Goal: Complete application form: Complete application form

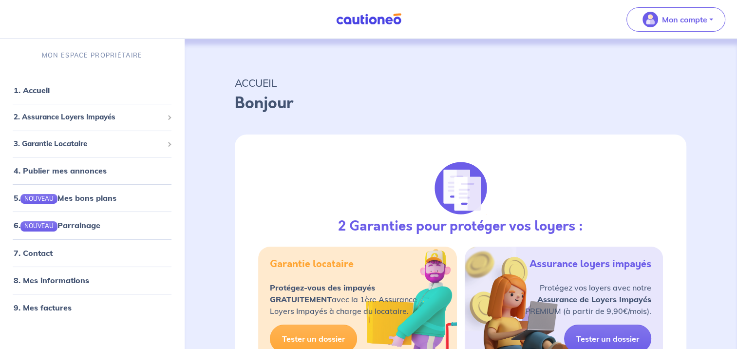
select select "FR"
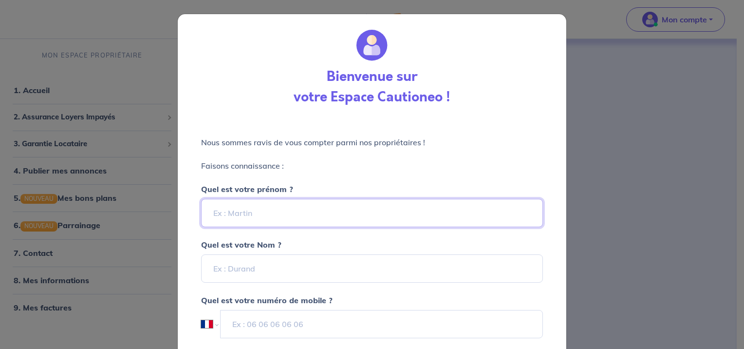
click at [304, 212] on input "Quel est votre prénom ?" at bounding box center [372, 213] width 342 height 28
type input "[PERSON_NAME]"
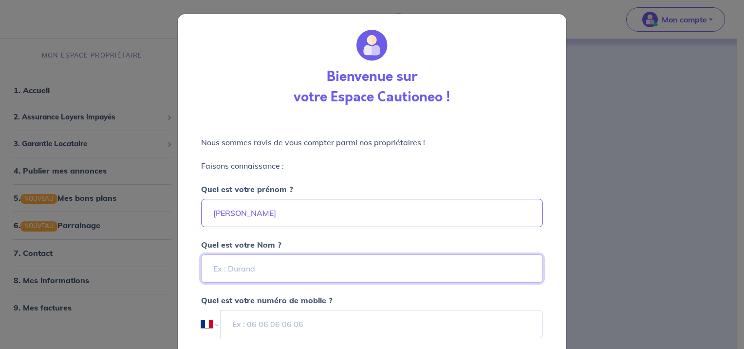
click at [205, 269] on input "Quel est votre Nom ?" at bounding box center [372, 268] width 342 height 28
type input "ASPE"
click at [434, 212] on input "[PERSON_NAME]" at bounding box center [372, 213] width 342 height 28
click at [622, 241] on div "Bienvenue sur votre Espace Cautioneo ! Nous sommes ravis de vous compter parmi …" at bounding box center [372, 174] width 744 height 349
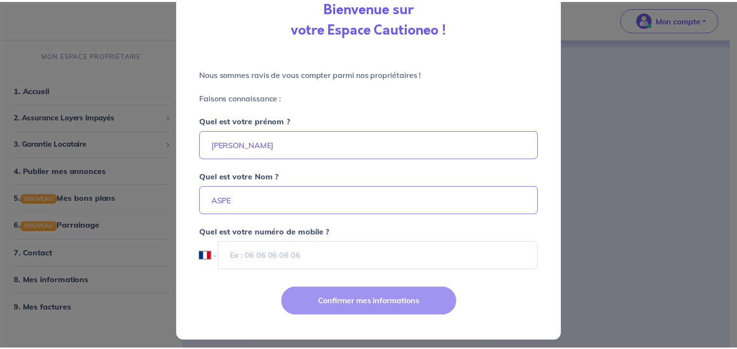
scroll to position [74, 0]
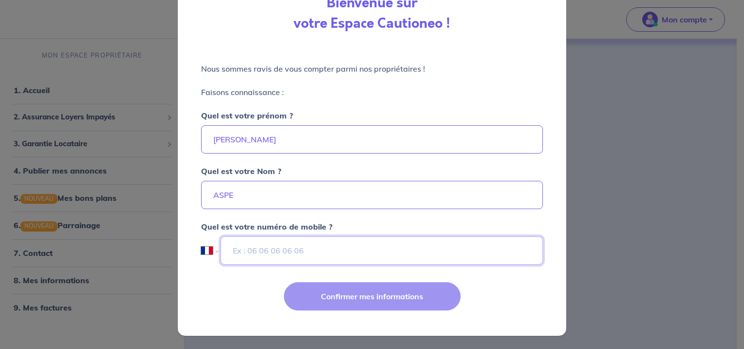
click at [302, 257] on input "tel" at bounding box center [382, 250] width 322 height 28
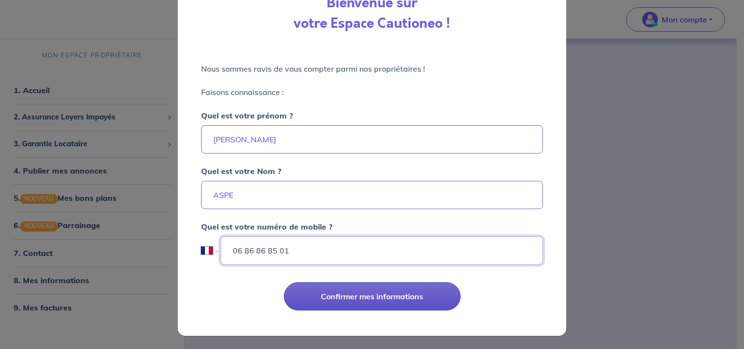
type input "06 86 86 85 01"
click at [337, 290] on button "Confirmer mes informations" at bounding box center [372, 296] width 177 height 28
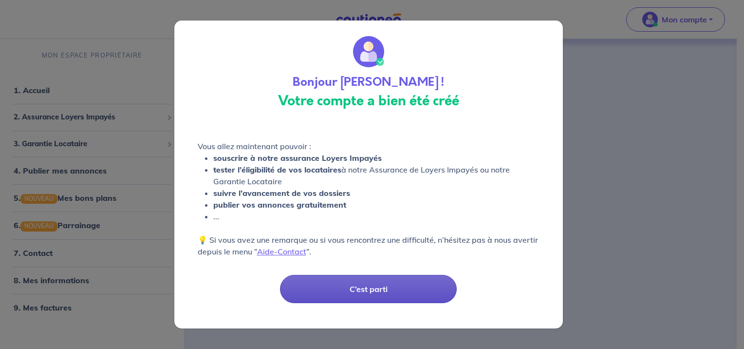
click at [399, 293] on button "C’est parti" at bounding box center [368, 289] width 177 height 28
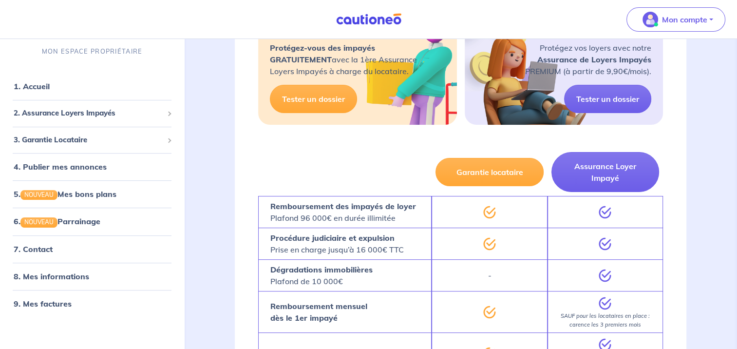
scroll to position [236, 0]
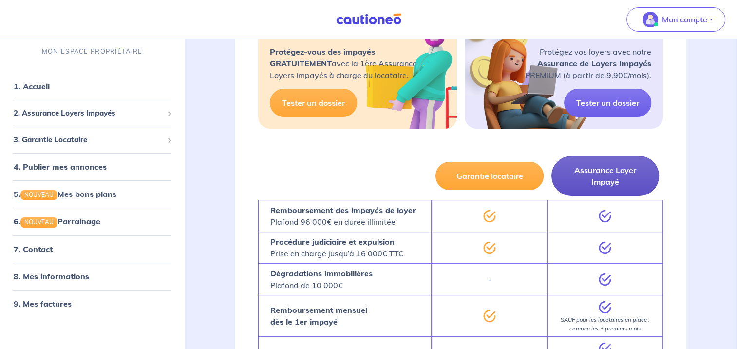
click at [600, 181] on button "Assurance Loyer Impayé" at bounding box center [605, 176] width 108 height 40
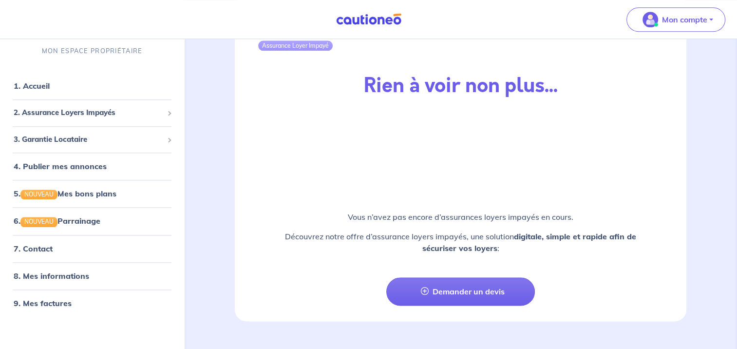
scroll to position [1148, 0]
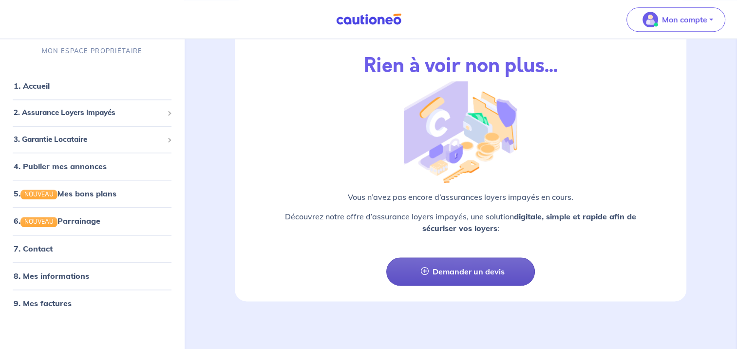
click at [485, 270] on link "Demander un devis" at bounding box center [460, 271] width 148 height 28
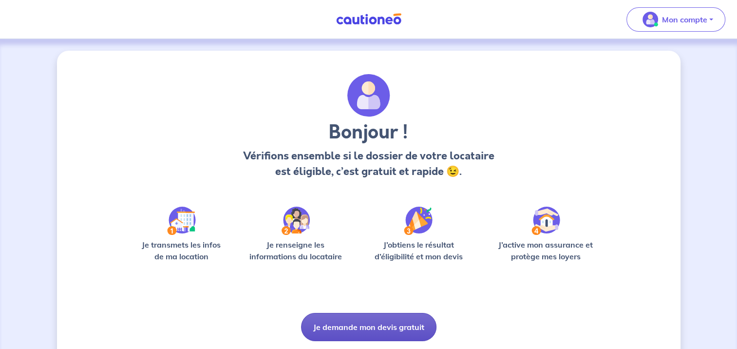
click at [390, 325] on button "Je demande mon devis gratuit" at bounding box center [368, 327] width 135 height 28
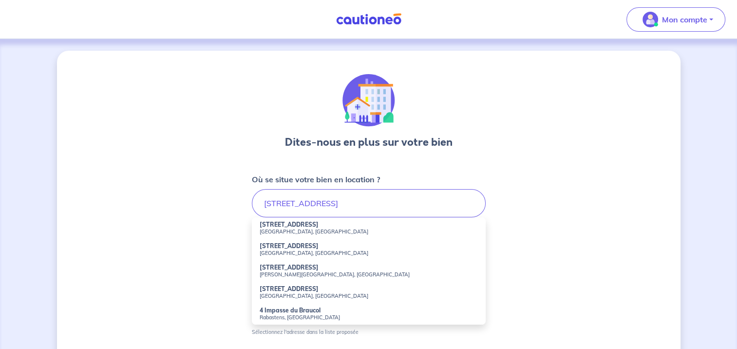
click at [281, 247] on strong "[STREET_ADDRESS]" at bounding box center [288, 245] width 59 height 7
type input "[STREET_ADDRESS]"
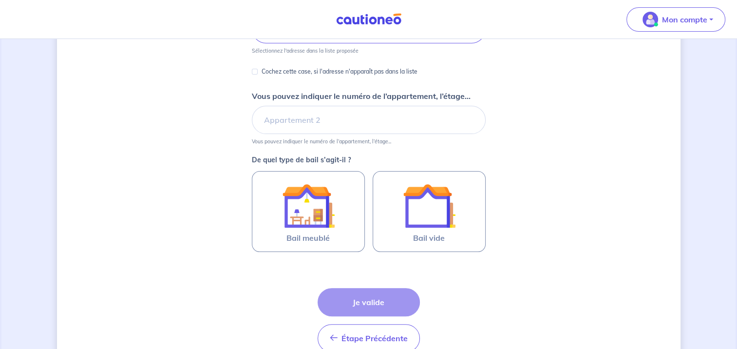
scroll to position [175, 0]
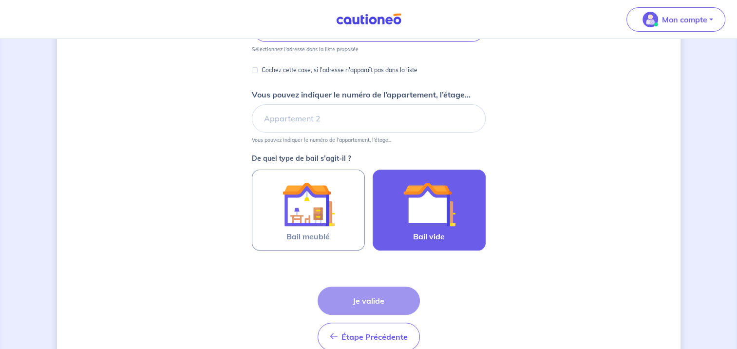
click at [457, 211] on div at bounding box center [429, 204] width 89 height 53
click at [0, 0] on input "Bail vide" at bounding box center [0, 0] width 0 height 0
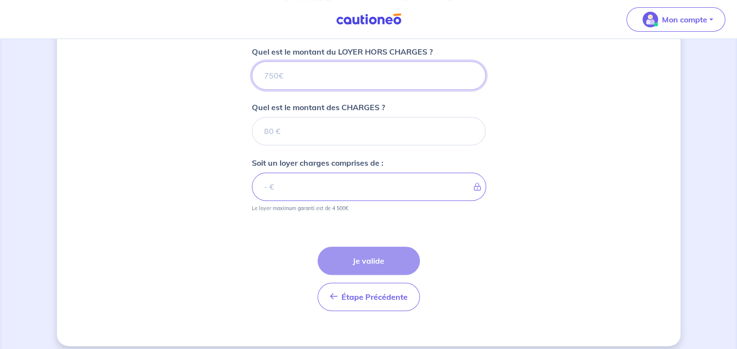
scroll to position [400, 0]
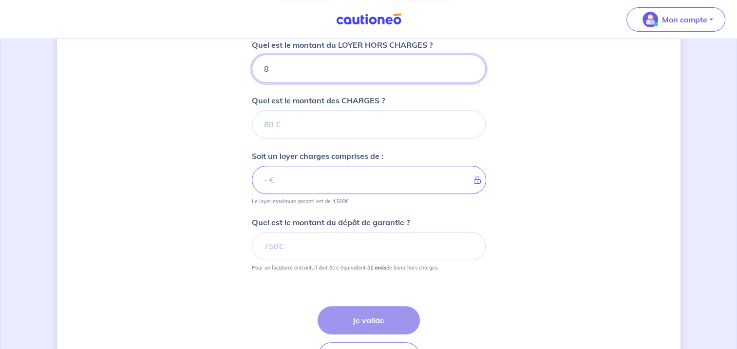
type input "87"
type input "870"
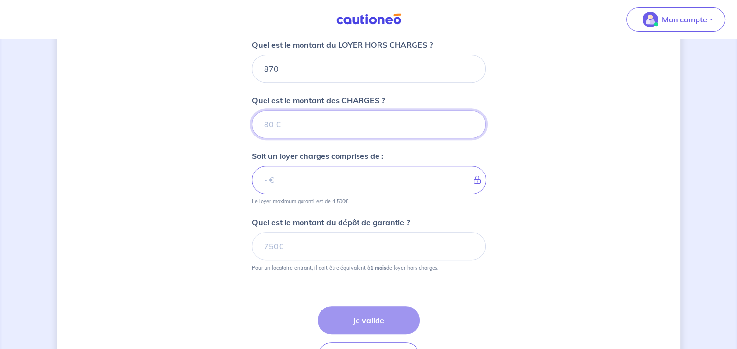
click at [277, 125] on input "Quel est le montant des CHARGES ?" at bounding box center [369, 124] width 234 height 28
type input "30"
type input "900"
type input "30"
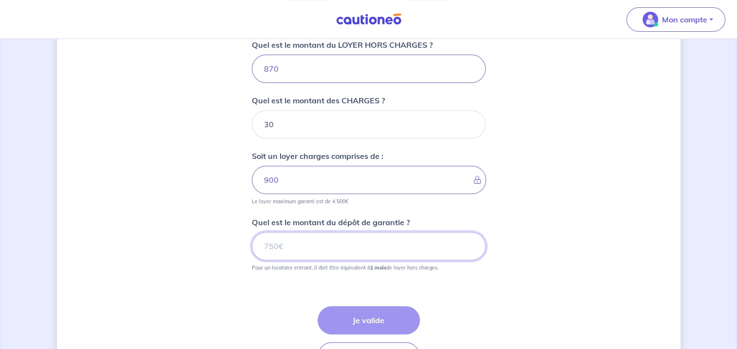
click at [284, 243] on input "Quel est le montant du dépôt de garantie ?" at bounding box center [369, 246] width 234 height 28
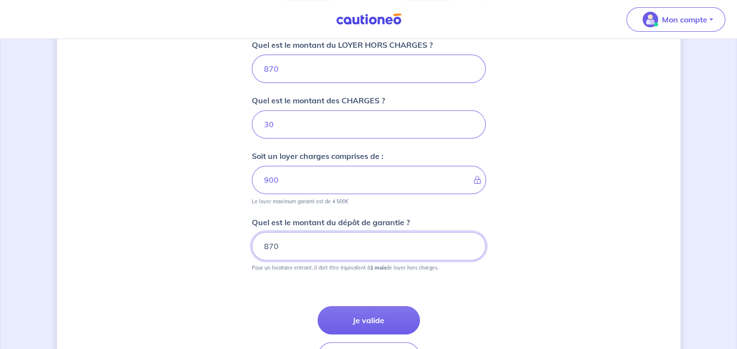
type input "870"
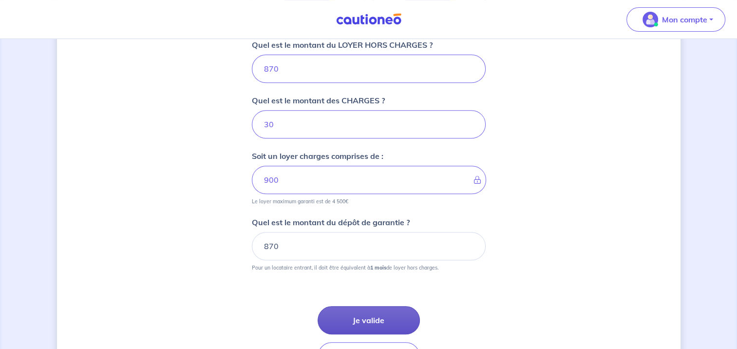
click at [366, 315] on button "Je valide" at bounding box center [368, 320] width 102 height 28
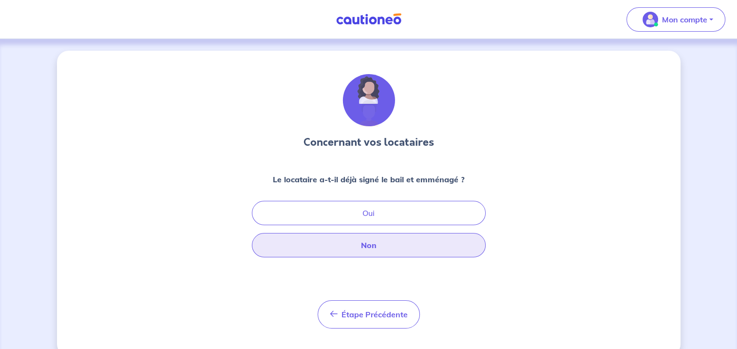
click at [359, 252] on button "Non" at bounding box center [369, 245] width 234 height 24
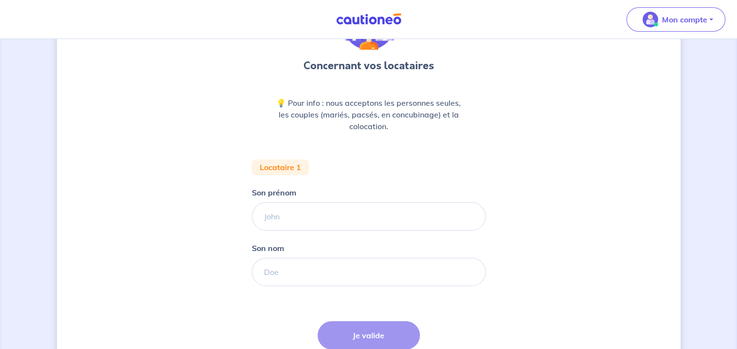
scroll to position [78, 0]
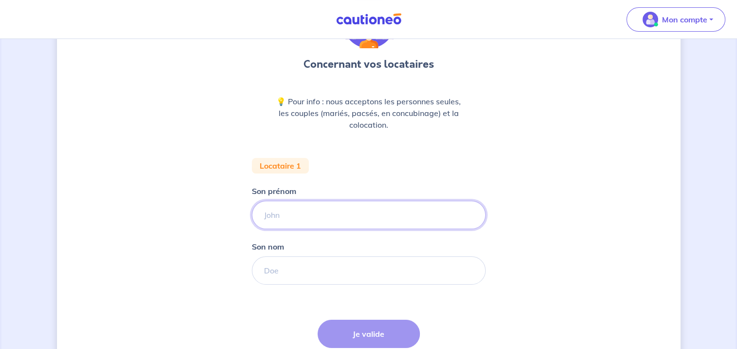
click at [298, 221] on input "Son prénom" at bounding box center [369, 215] width 234 height 28
type input "[PERSON_NAME]"
click at [268, 271] on input "Son nom" at bounding box center [369, 270] width 234 height 28
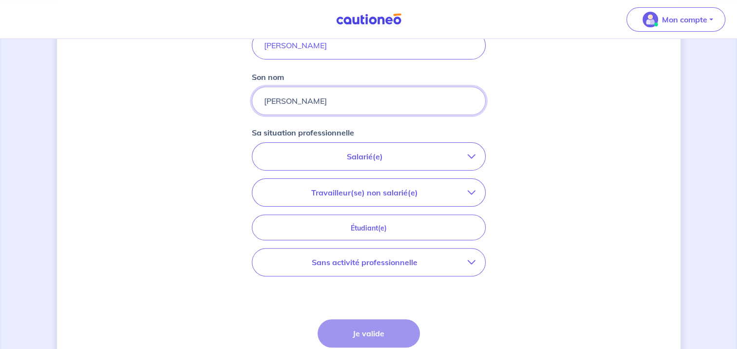
scroll to position [251, 0]
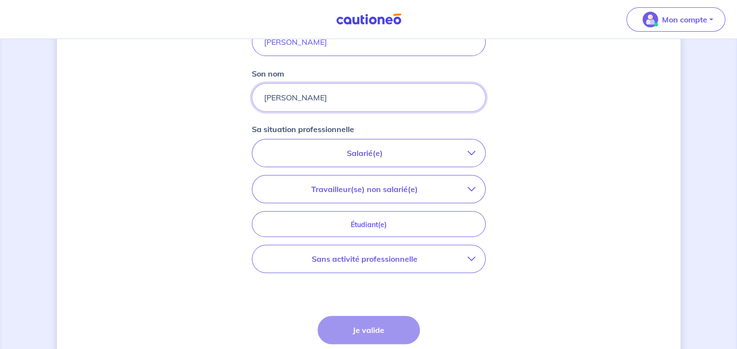
type input "[PERSON_NAME]"
click at [359, 158] on p "Salarié(e)" at bounding box center [364, 153] width 205 height 12
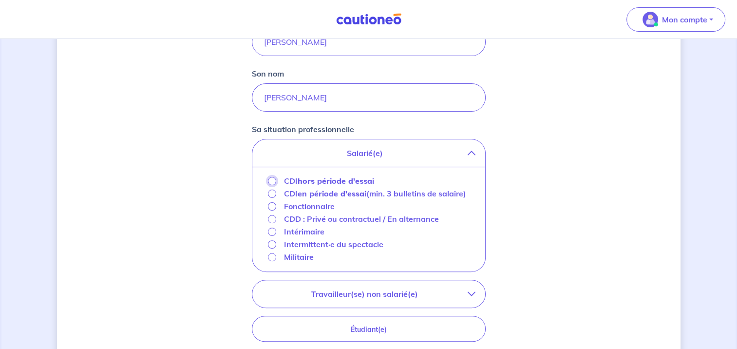
click at [271, 184] on input "CDI hors période d'essai" at bounding box center [272, 181] width 8 height 8
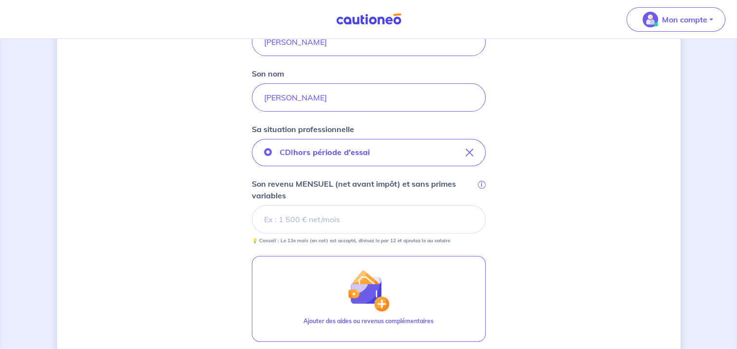
click at [292, 221] on input "Son revenu MENSUEL (net avant impôt) et sans primes variables i" at bounding box center [369, 219] width 234 height 28
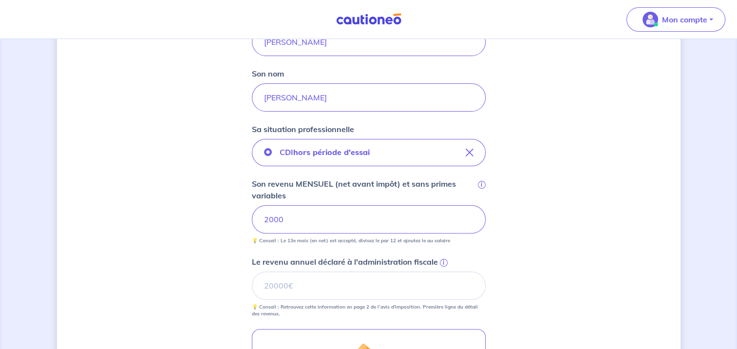
click at [184, 246] on div "Concernant vos locataires 💡 Pour info : nous acceptons les personnes seules, le…" at bounding box center [368, 180] width 623 height 760
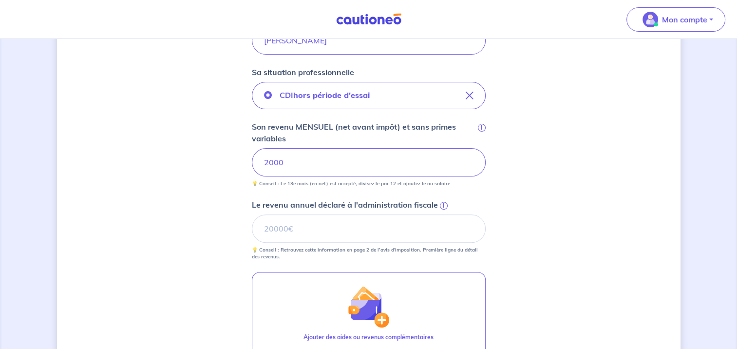
scroll to position [348, 0]
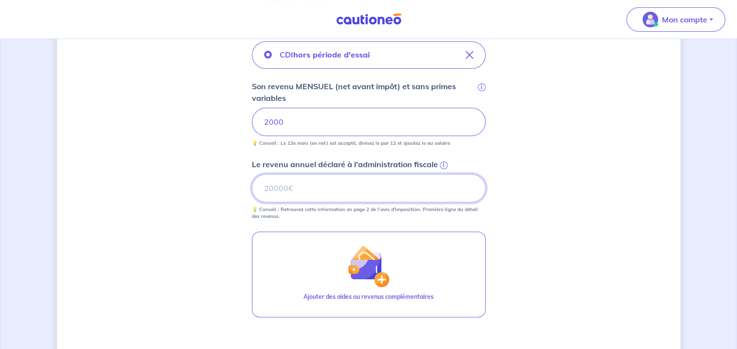
click at [297, 198] on input "Le revenu annuel déclaré à l'administration fiscale i" at bounding box center [369, 188] width 234 height 28
click at [209, 168] on div "Concernant vos locataires 💡 Pour info : nous acceptons les personnes seules, le…" at bounding box center [368, 83] width 623 height 760
click at [442, 164] on span "i" at bounding box center [444, 165] width 8 height 8
click at [442, 174] on input "Le revenu annuel déclaré à l'administration fiscale i" at bounding box center [369, 188] width 234 height 28
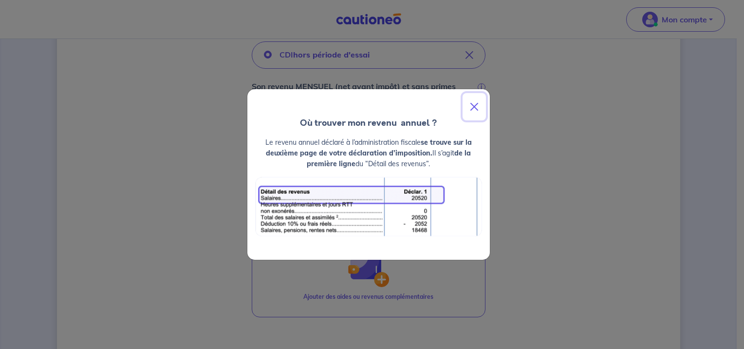
click at [476, 109] on button "Close" at bounding box center [473, 106] width 23 height 27
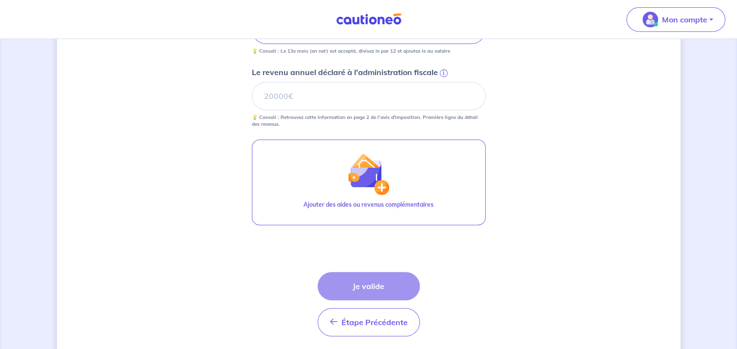
scroll to position [473, 0]
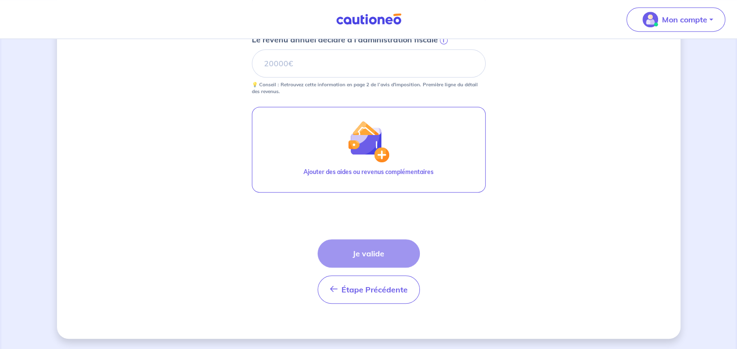
click at [378, 255] on div "Étape Précédente Précédent Je valide Je valide" at bounding box center [368, 271] width 102 height 64
click at [362, 242] on div "Étape Précédente Précédent Je valide Je valide" at bounding box center [368, 271] width 102 height 64
click at [278, 238] on form "Locataire 1 Son prénom [PERSON_NAME] nom [PERSON_NAME] Sa situation professionn…" at bounding box center [369, 37] width 234 height 548
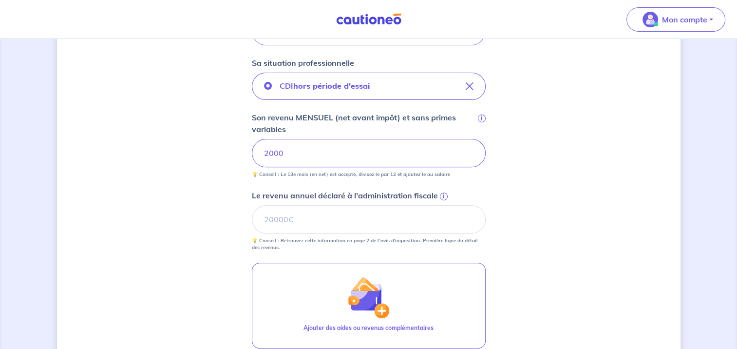
scroll to position [297, 0]
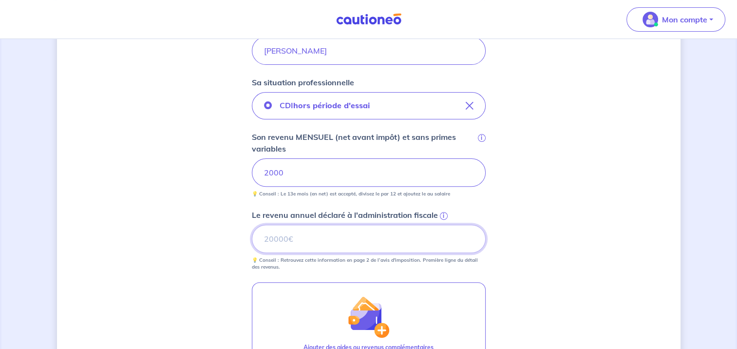
click at [278, 238] on input "Le revenu annuel déclaré à l'administration fiscale i" at bounding box center [369, 238] width 234 height 28
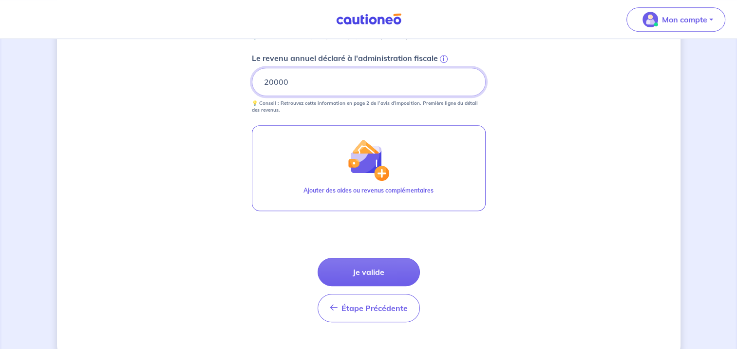
scroll to position [456, 0]
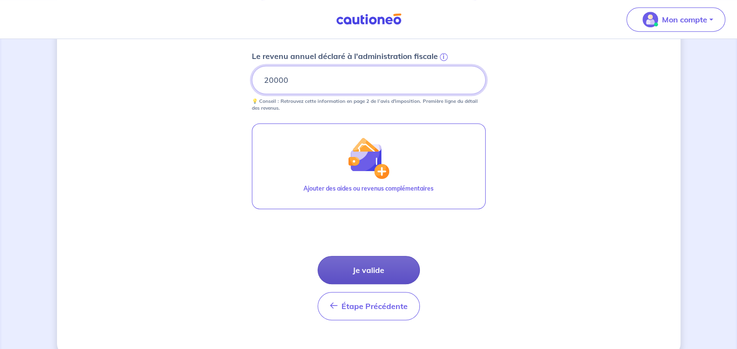
type input "20000"
click at [367, 266] on button "Je valide" at bounding box center [368, 270] width 102 height 28
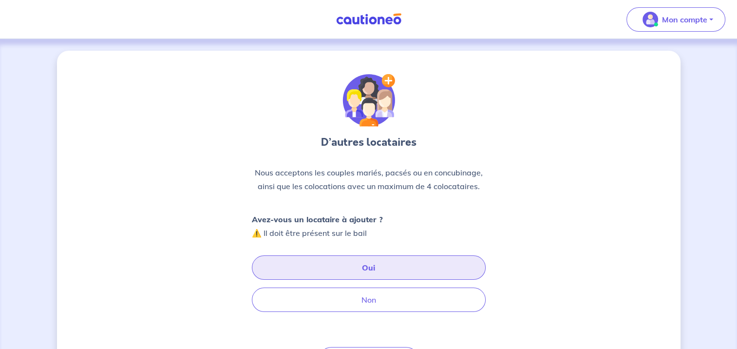
click at [345, 273] on button "Oui" at bounding box center [369, 267] width 234 height 24
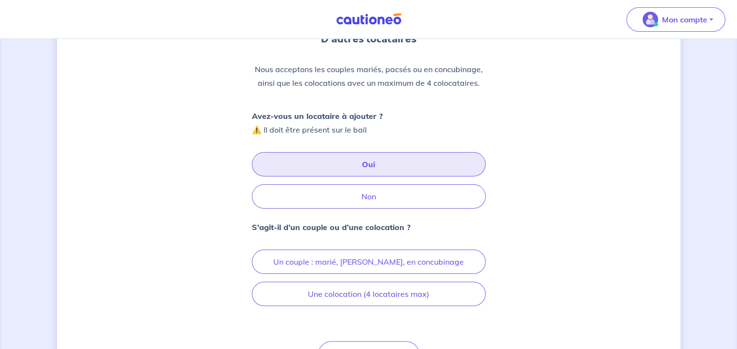
scroll to position [117, 0]
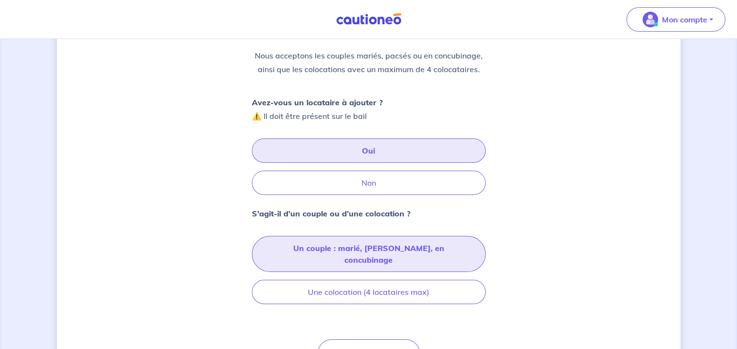
click at [334, 253] on button "Un couple : marié, [PERSON_NAME], en concubinage" at bounding box center [369, 254] width 234 height 36
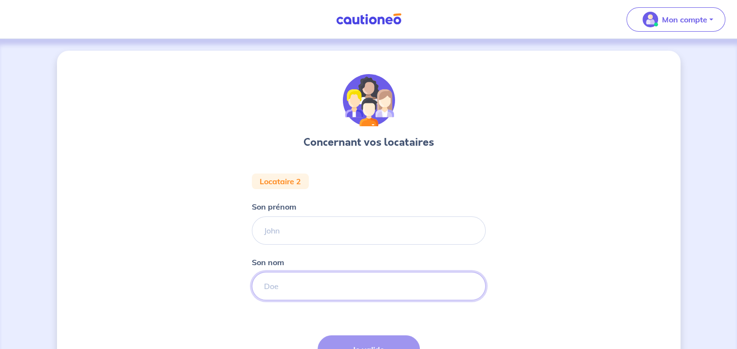
click at [281, 285] on input "Son nom" at bounding box center [369, 286] width 234 height 28
type input "[PERSON_NAME]"
click at [294, 232] on input "Son prénom" at bounding box center [369, 230] width 234 height 28
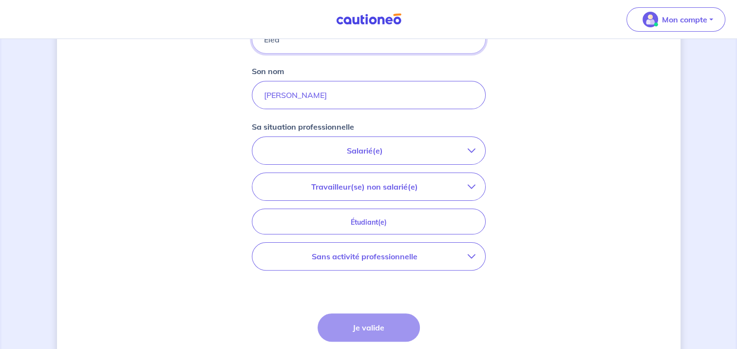
scroll to position [199, 0]
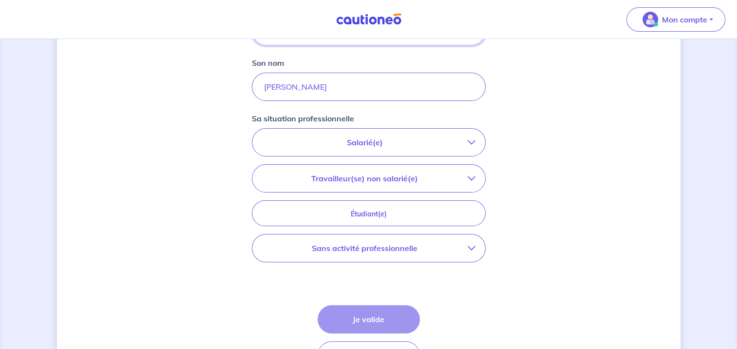
type input "Elea"
click at [302, 140] on p "Salarié(e)" at bounding box center [364, 142] width 205 height 12
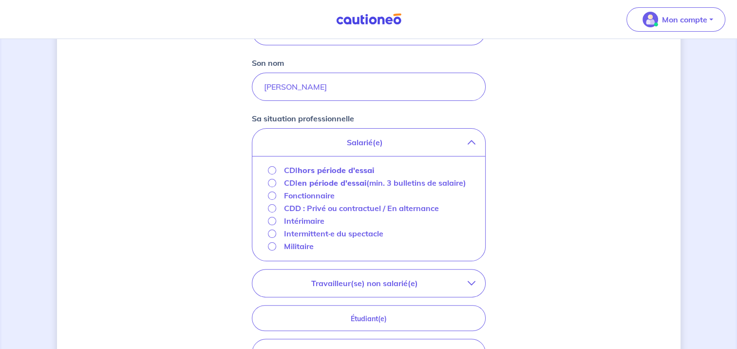
click at [291, 170] on p "CDI hors période d'essai" at bounding box center [329, 170] width 90 height 12
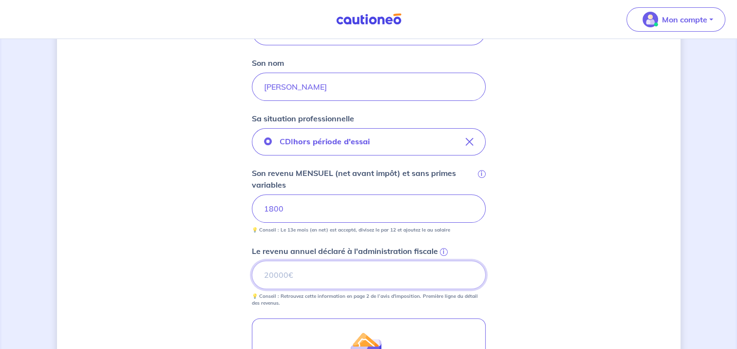
click at [292, 273] on input "Le revenu annuel déclaré à l'administration fiscale i" at bounding box center [369, 274] width 234 height 28
type input "18000"
click at [185, 240] on div "Concernant vos locataires Locataire 2 Son prénom [PERSON_NAME] nom [PERSON_NAME…" at bounding box center [368, 201] width 623 height 698
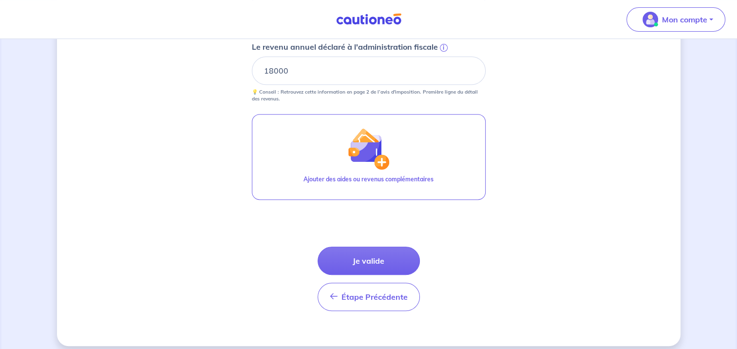
scroll to position [407, 0]
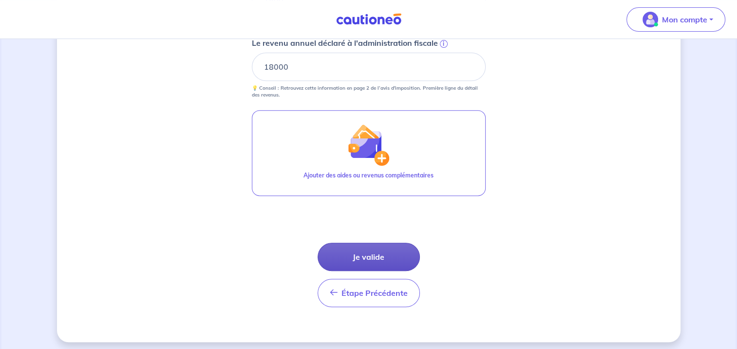
click at [369, 260] on button "Je valide" at bounding box center [368, 256] width 102 height 28
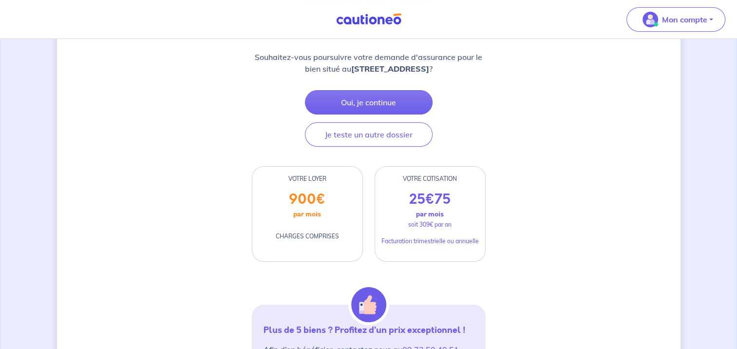
scroll to position [105, 0]
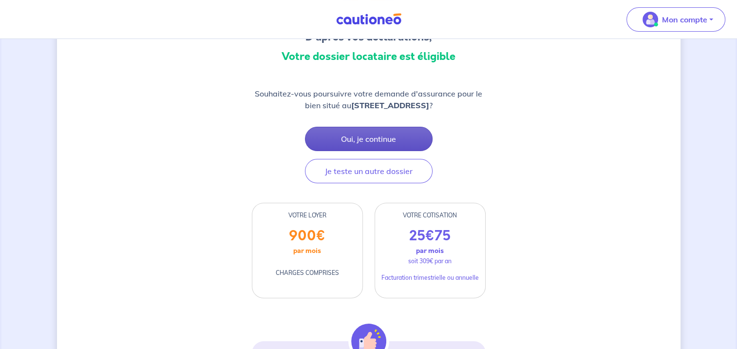
click at [370, 133] on button "Oui, je continue" at bounding box center [369, 139] width 128 height 24
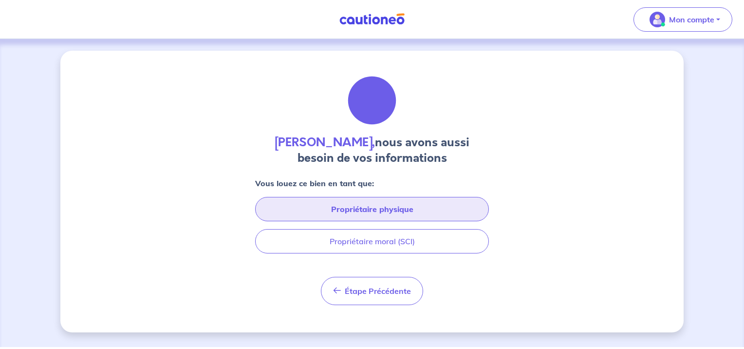
click at [372, 210] on button "Propriétaire physique" at bounding box center [372, 209] width 234 height 24
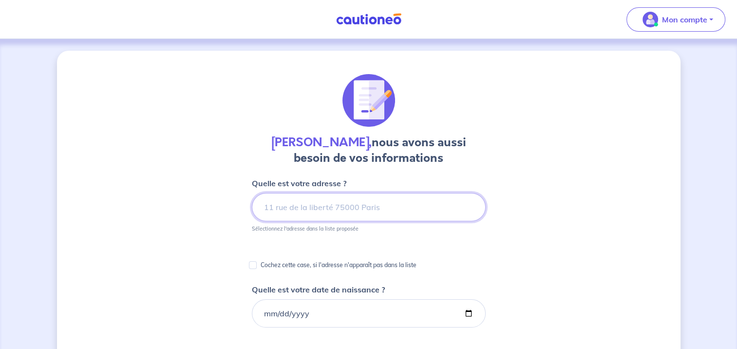
click at [291, 202] on input at bounding box center [369, 207] width 234 height 28
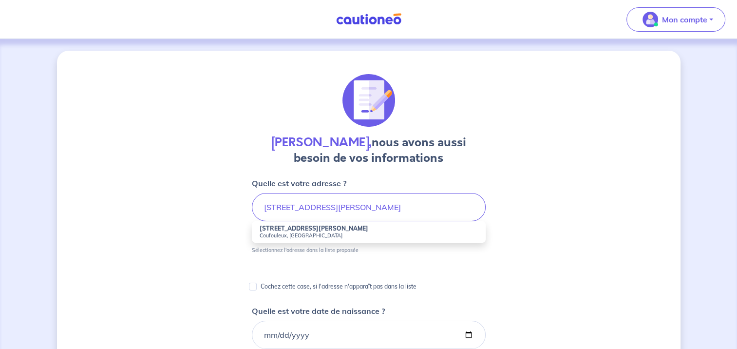
click at [274, 230] on strong "[STREET_ADDRESS][PERSON_NAME]" at bounding box center [313, 227] width 109 height 7
type input "[STREET_ADDRESS][PERSON_NAME]"
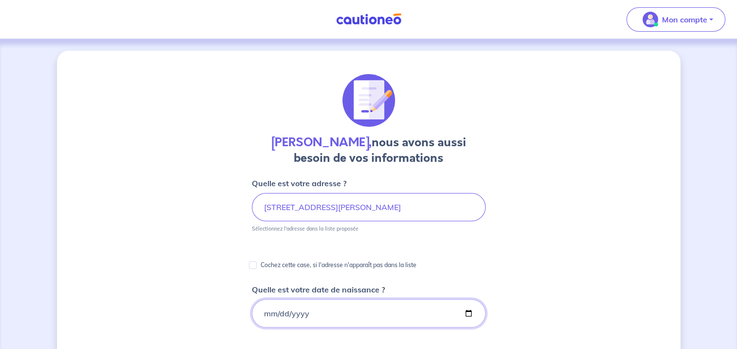
click at [265, 310] on input "Quelle est votre date de naissance ?" at bounding box center [369, 313] width 234 height 28
type input "[DATE]"
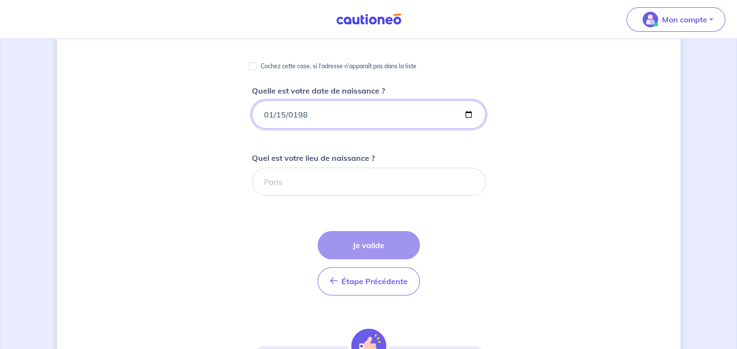
scroll to position [201, 0]
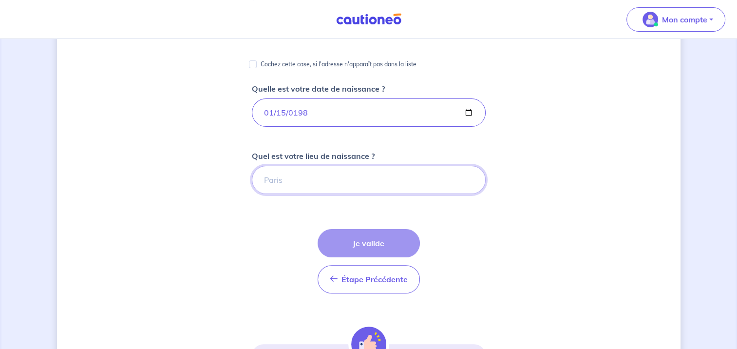
click at [292, 180] on input "Quel est votre lieu de naissance ?" at bounding box center [369, 180] width 234 height 28
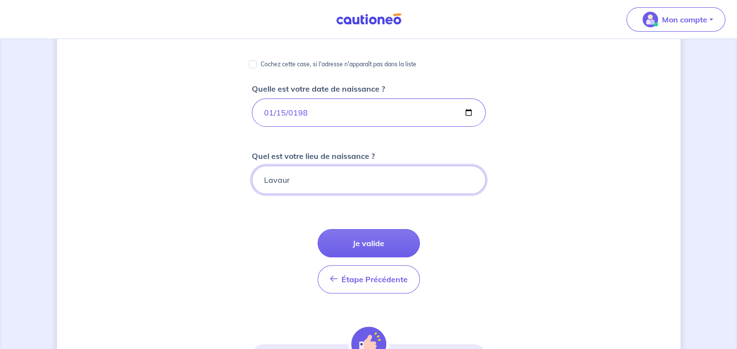
type input "Lavaur"
click at [333, 227] on form "Quelle est votre adresse ? [STREET_ADDRESS][PERSON_NAME] Sélectionnez l'adresse…" at bounding box center [369, 215] width 234 height 476
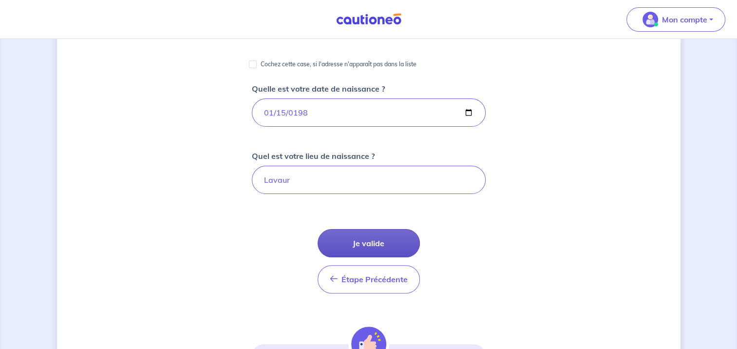
click at [372, 242] on button "Je valide" at bounding box center [368, 243] width 102 height 28
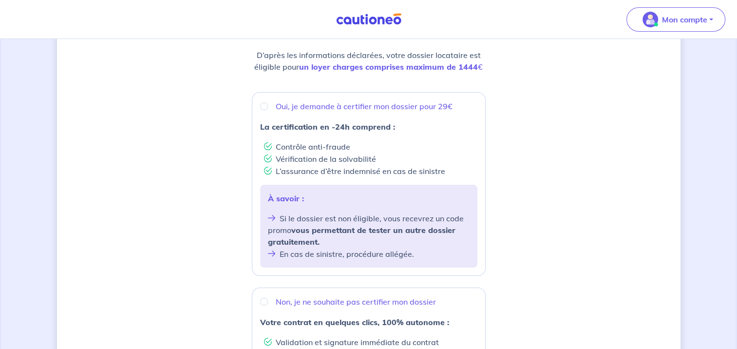
scroll to position [134, 0]
click at [333, 109] on p "Oui, je demande à certifier mon dossier pour 29€" at bounding box center [364, 108] width 177 height 12
click at [268, 109] on input "Oui, je demande à certifier mon dossier pour 29€" at bounding box center [264, 108] width 8 height 8
radio input "true"
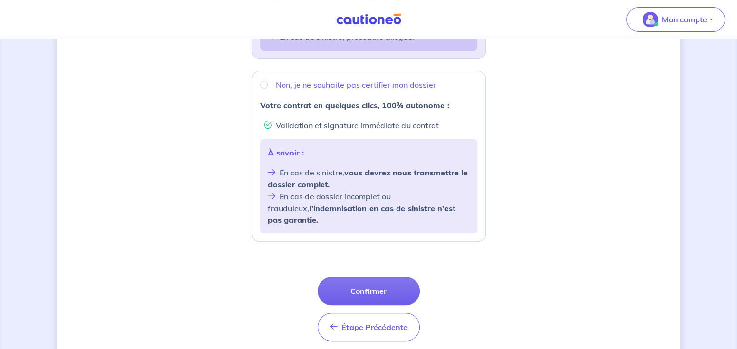
scroll to position [353, 0]
click at [351, 276] on button "Confirmer" at bounding box center [368, 290] width 102 height 28
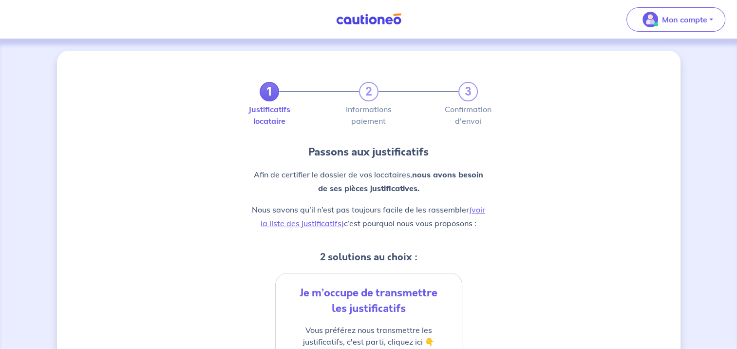
click at [491, 291] on div "1 2 3 Justificatifs locataire Informations paiement Confirmation d'envoi Passon…" at bounding box center [368, 349] width 623 height 597
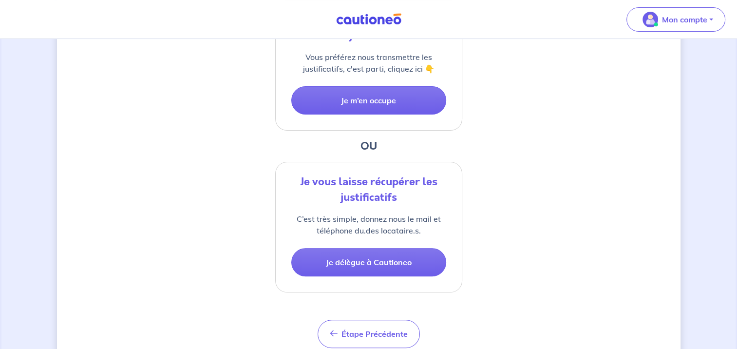
scroll to position [310, 0]
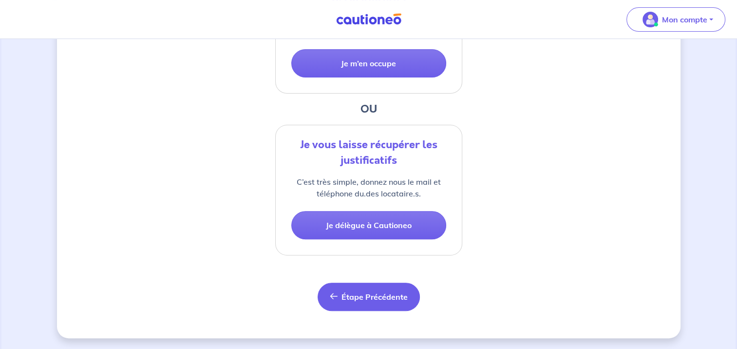
click at [354, 300] on button "Étape Précédente Précédent" at bounding box center [368, 296] width 102 height 28
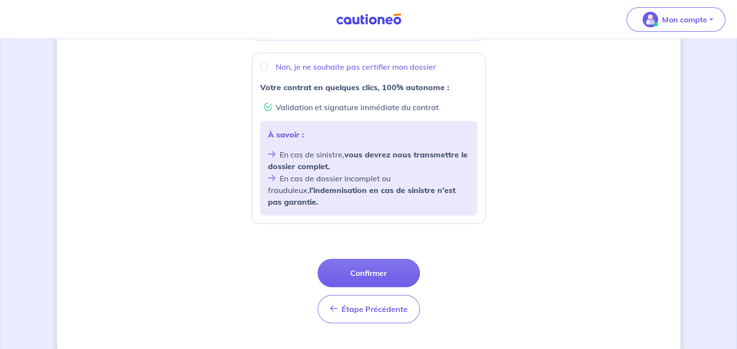
scroll to position [376, 0]
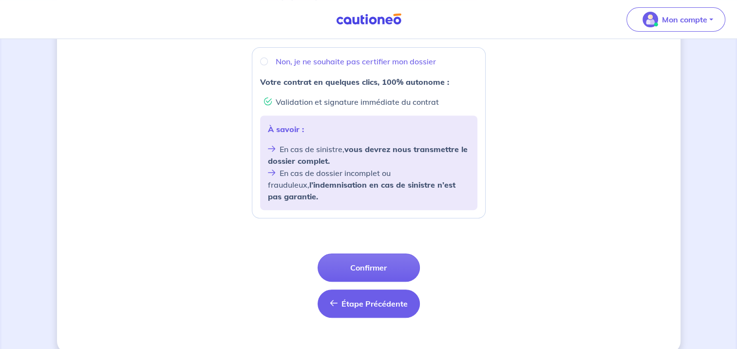
click at [334, 299] on icon "button" at bounding box center [334, 303] width 8 height 8
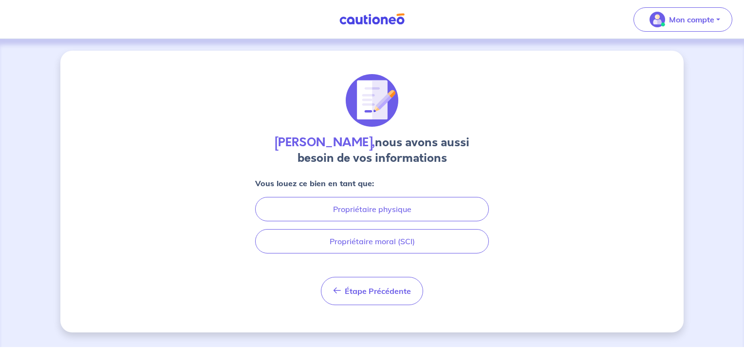
click at [334, 290] on icon "button" at bounding box center [337, 290] width 8 height 8
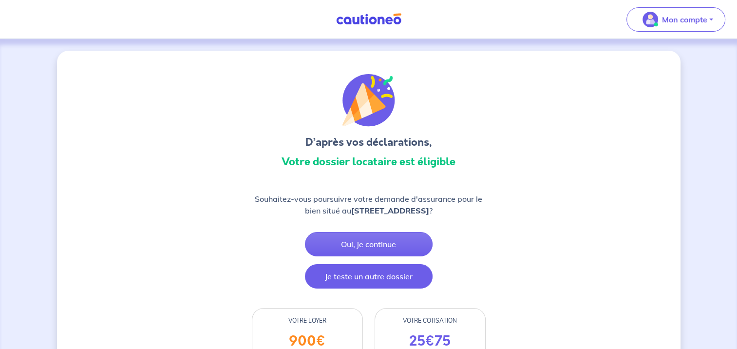
click at [349, 272] on button "Je teste un autre dossier" at bounding box center [369, 276] width 128 height 24
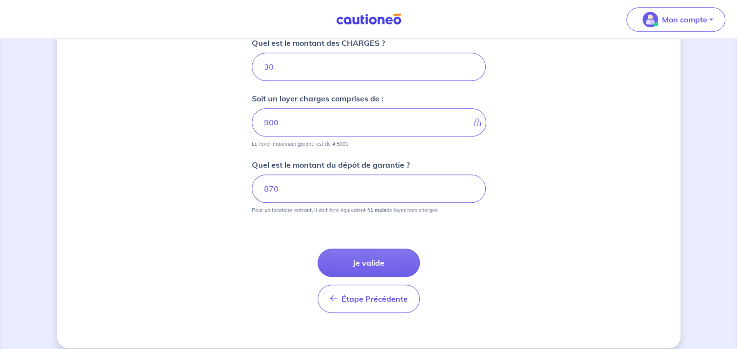
scroll to position [463, 0]
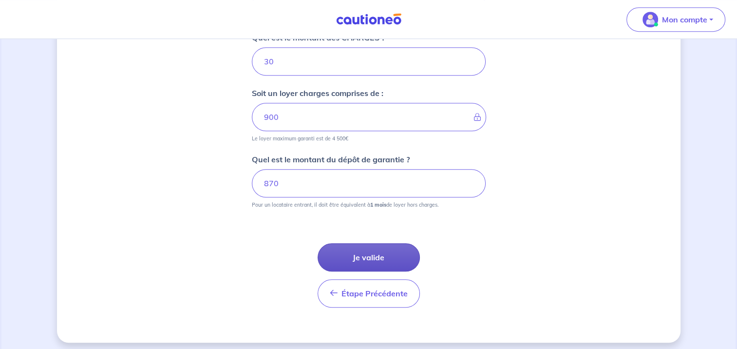
click at [357, 265] on button "Je valide" at bounding box center [368, 257] width 102 height 28
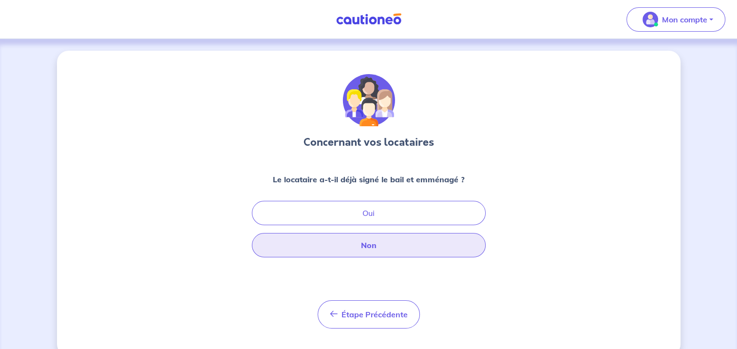
click at [388, 248] on button "Non" at bounding box center [369, 245] width 234 height 24
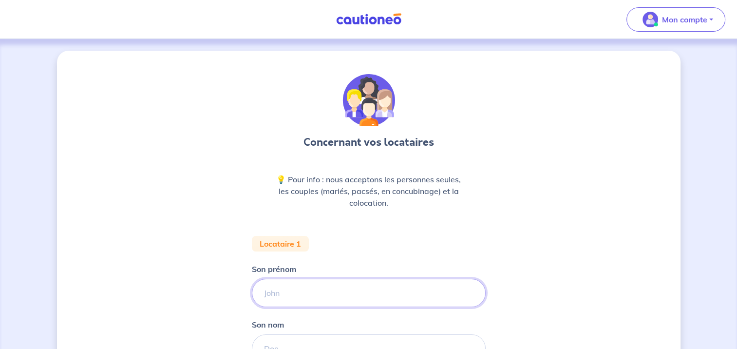
click at [306, 281] on input "Son prénom" at bounding box center [369, 292] width 234 height 28
click at [284, 296] on input "Son prénom" at bounding box center [369, 292] width 234 height 28
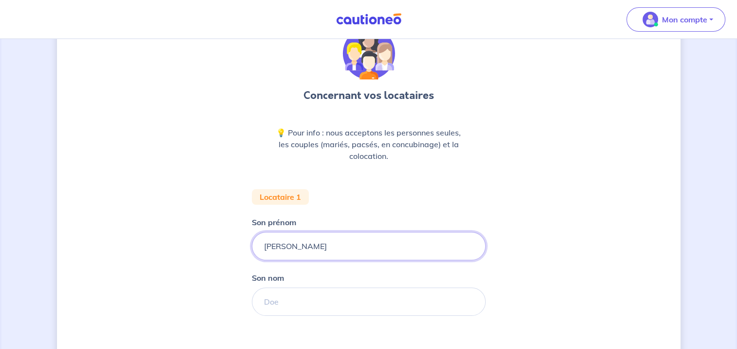
scroll to position [80, 0]
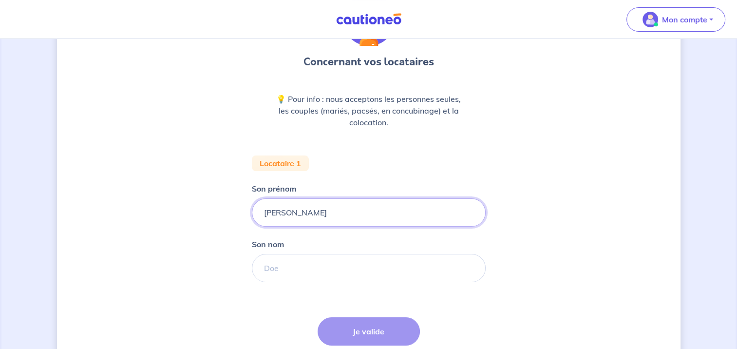
type input "[PERSON_NAME]"
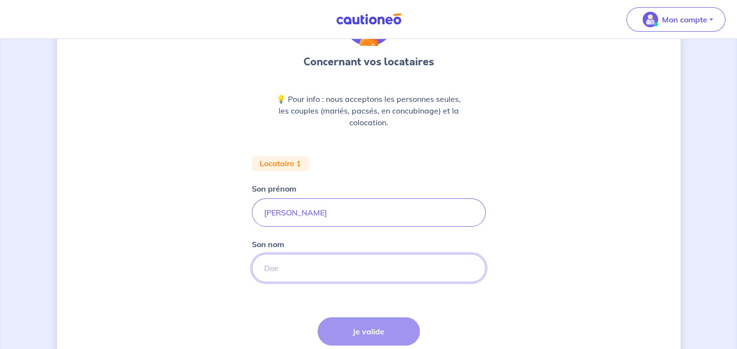
click at [300, 270] on input "Son nom" at bounding box center [369, 268] width 234 height 28
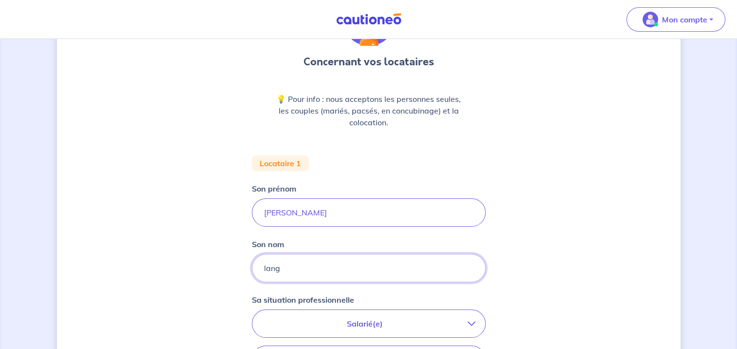
click at [265, 269] on input "lang" at bounding box center [369, 268] width 234 height 28
drag, startPoint x: 297, startPoint y: 271, endPoint x: 211, endPoint y: 276, distance: 85.8
click at [211, 276] on div "Concernant vos locataires 💡 Pour info : nous acceptons les personnes seules, le…" at bounding box center [368, 277] width 623 height 615
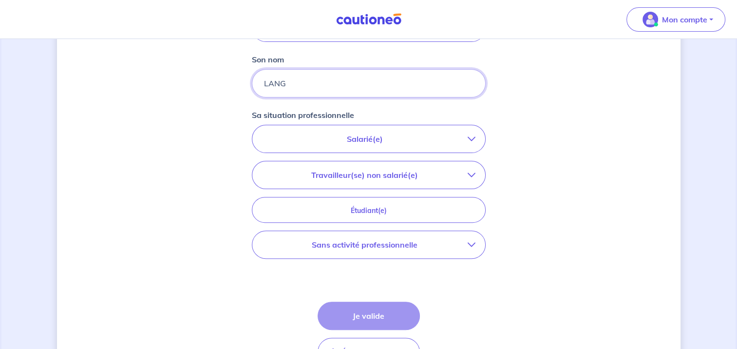
scroll to position [268, 0]
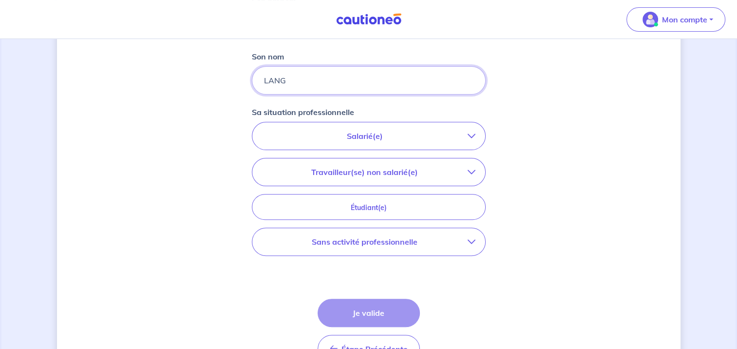
type input "LANG"
click at [361, 138] on p "Salarié(e)" at bounding box center [364, 136] width 205 height 12
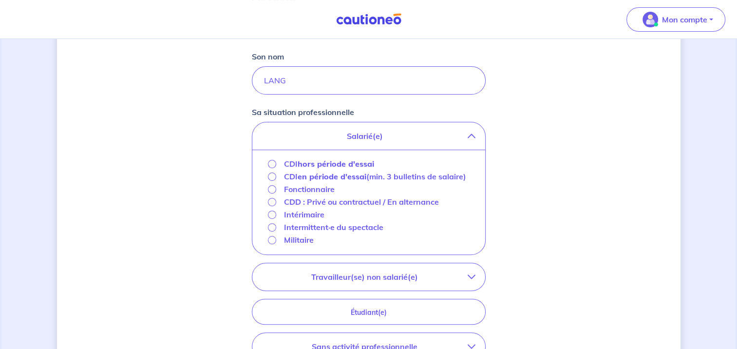
click at [337, 162] on strong "hors période d'essai" at bounding box center [335, 164] width 76 height 10
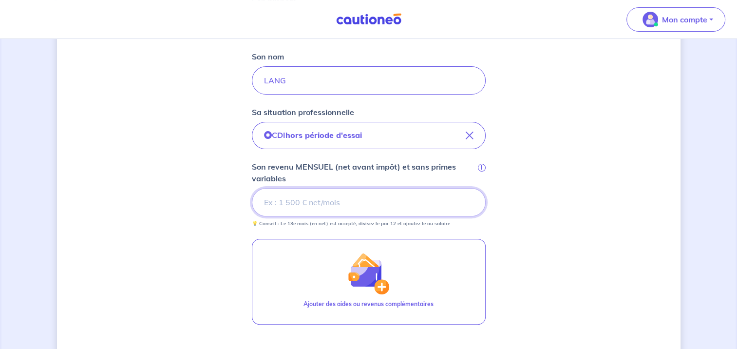
click at [298, 200] on input "Son revenu MENSUEL (net avant impôt) et sans primes variables i" at bounding box center [369, 202] width 234 height 28
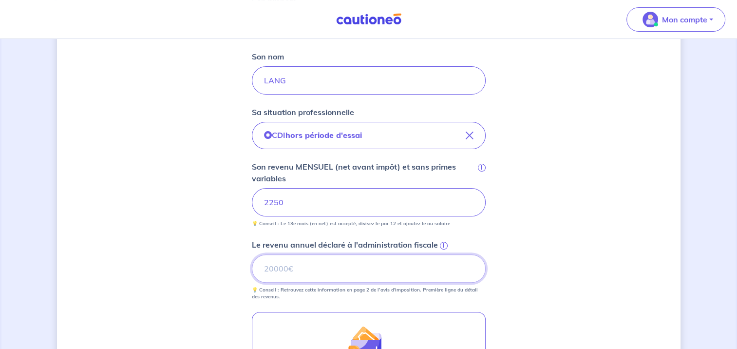
click at [290, 271] on input "Le revenu annuel déclaré à l'administration fiscale i" at bounding box center [369, 268] width 234 height 28
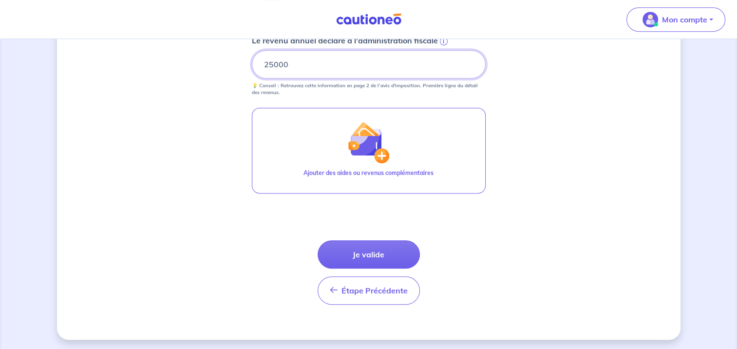
scroll to position [473, 0]
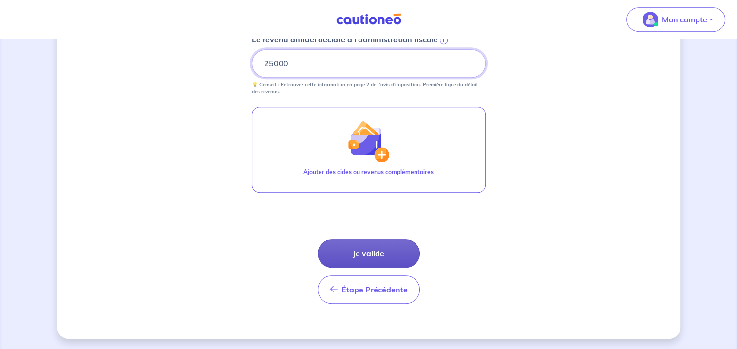
type input "25000"
click at [366, 256] on button "Je valide" at bounding box center [368, 253] width 102 height 28
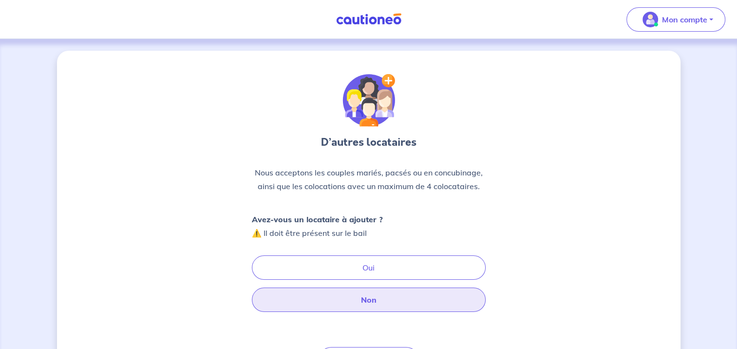
click at [369, 297] on button "Non" at bounding box center [369, 299] width 234 height 24
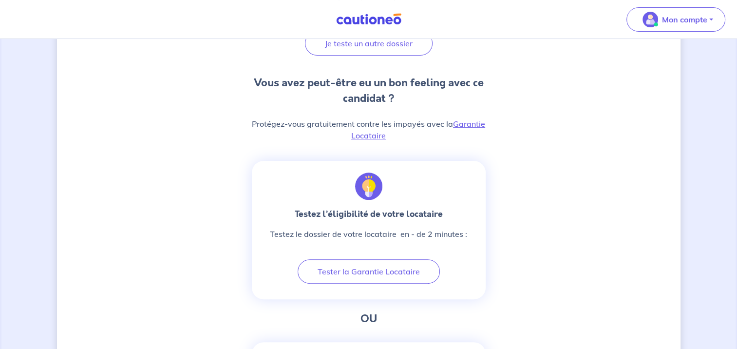
scroll to position [228, 0]
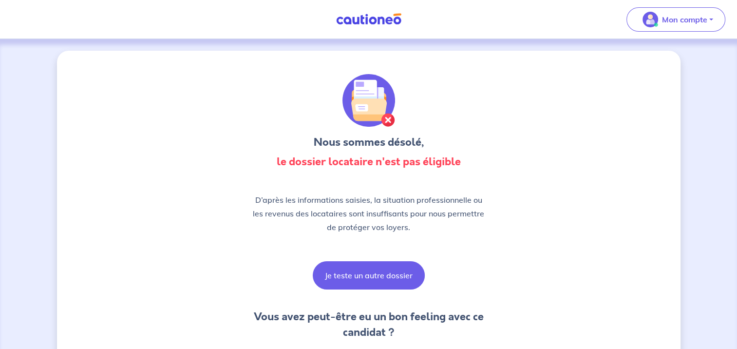
click at [393, 278] on button "Je teste un autre dossier" at bounding box center [369, 275] width 112 height 28
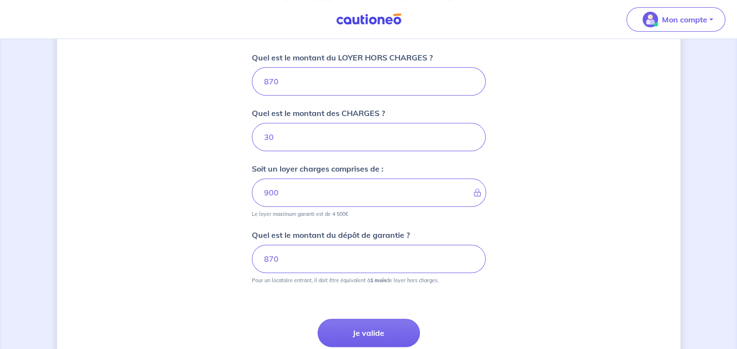
scroll to position [466, 0]
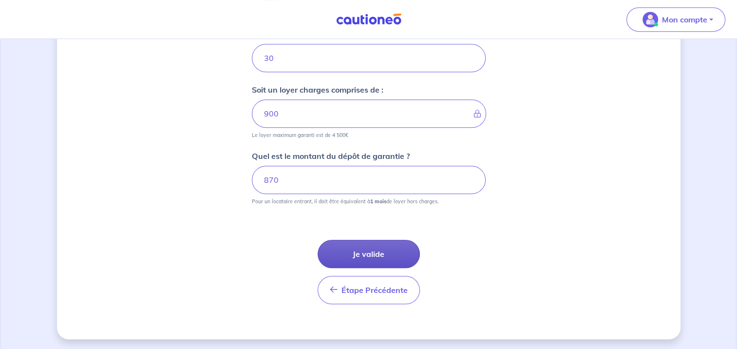
click at [365, 258] on button "Je valide" at bounding box center [368, 254] width 102 height 28
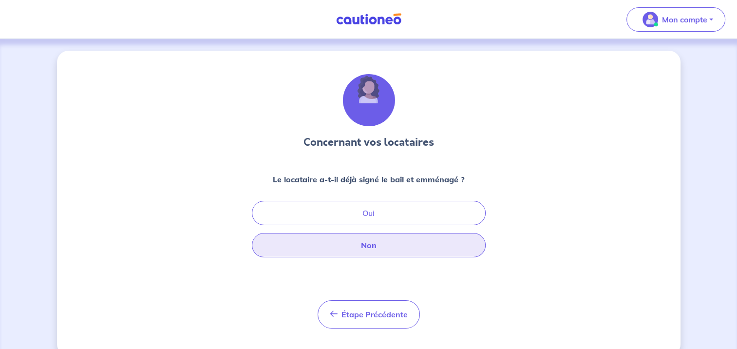
click at [347, 242] on button "Non" at bounding box center [369, 245] width 234 height 24
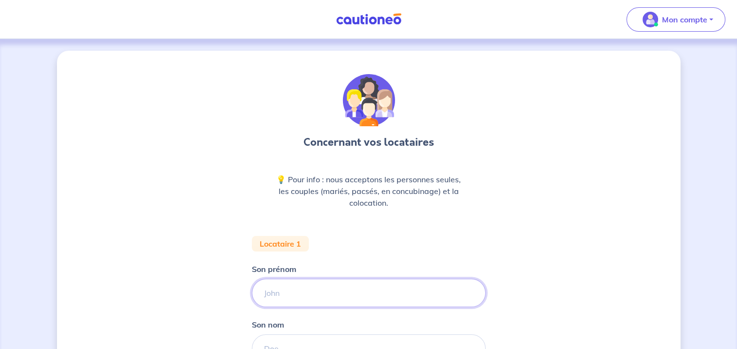
click at [304, 283] on input "Son prénom" at bounding box center [369, 292] width 234 height 28
type input "[PERSON_NAME]"
click at [287, 342] on input "Son nom" at bounding box center [369, 348] width 234 height 28
type input "LANG"
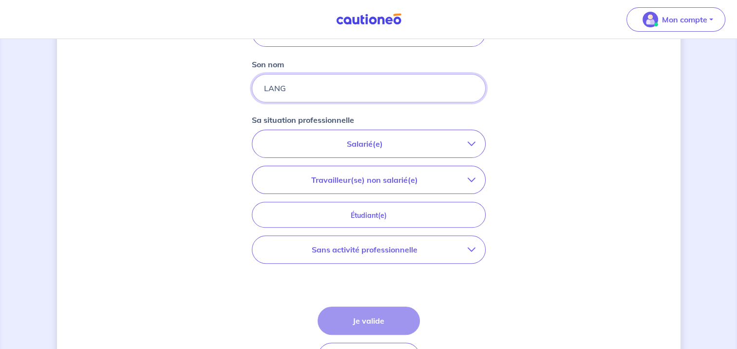
scroll to position [261, 0]
click at [392, 138] on p "Salarié(e)" at bounding box center [364, 142] width 205 height 12
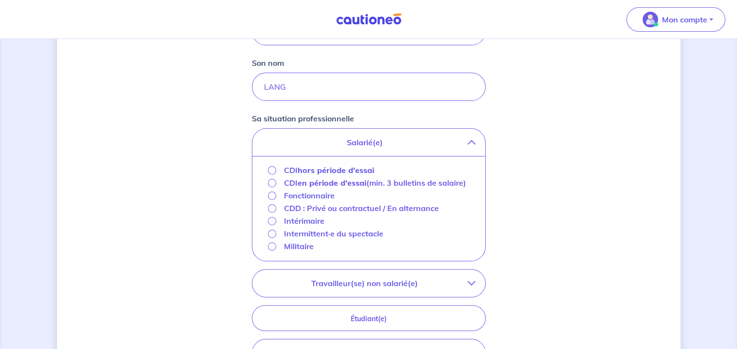
click at [308, 169] on strong "hors période d'essai" at bounding box center [335, 170] width 76 height 10
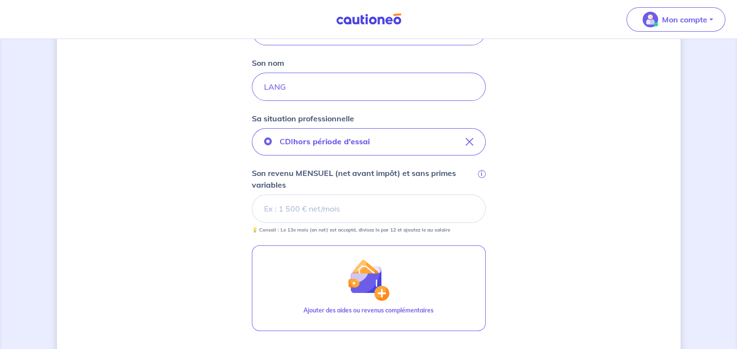
click at [291, 202] on input "Son revenu MENSUEL (net avant impôt) et sans primes variables i" at bounding box center [369, 208] width 234 height 28
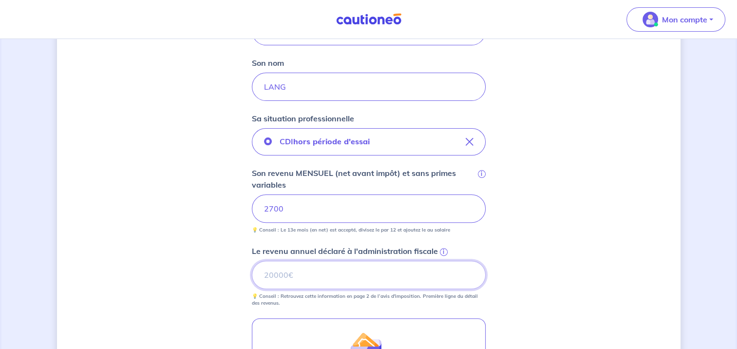
click at [277, 272] on input "Le revenu annuel déclaré à l'administration fiscale i" at bounding box center [369, 274] width 234 height 28
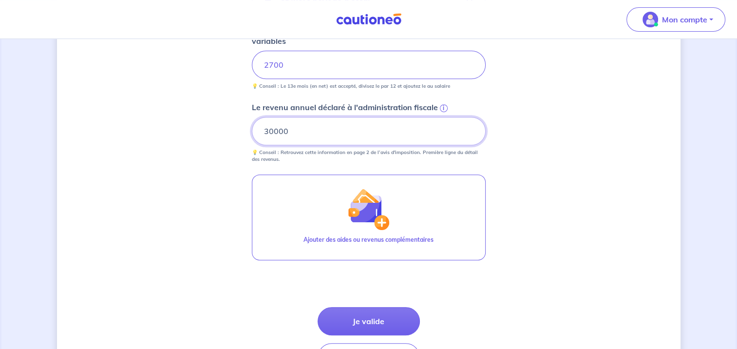
scroll to position [411, 0]
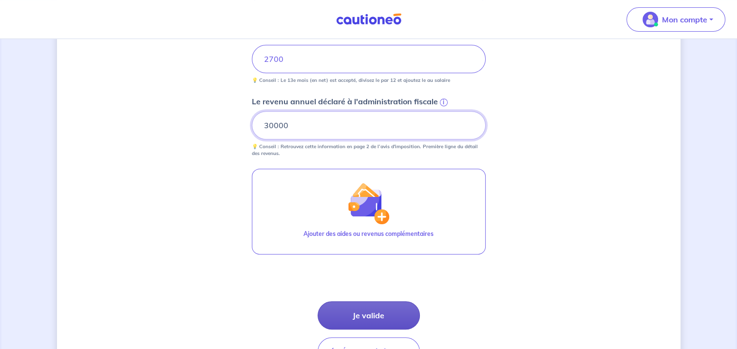
type input "30000"
click at [351, 313] on button "Je valide" at bounding box center [368, 315] width 102 height 28
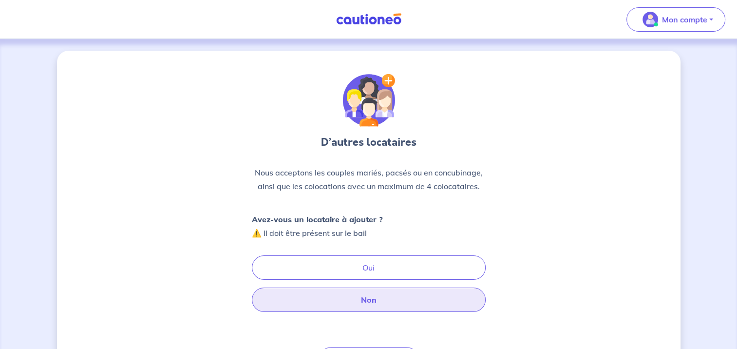
click at [373, 296] on button "Non" at bounding box center [369, 299] width 234 height 24
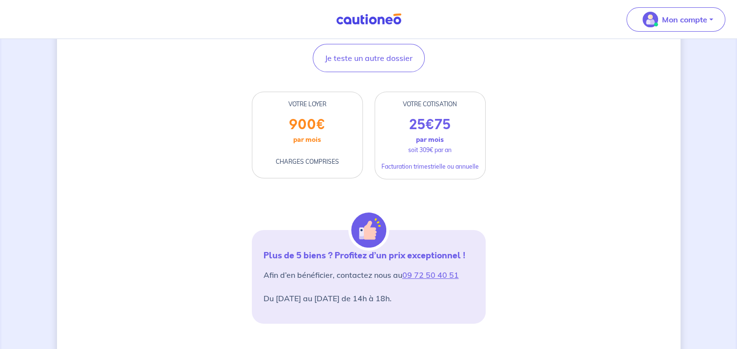
scroll to position [209, 0]
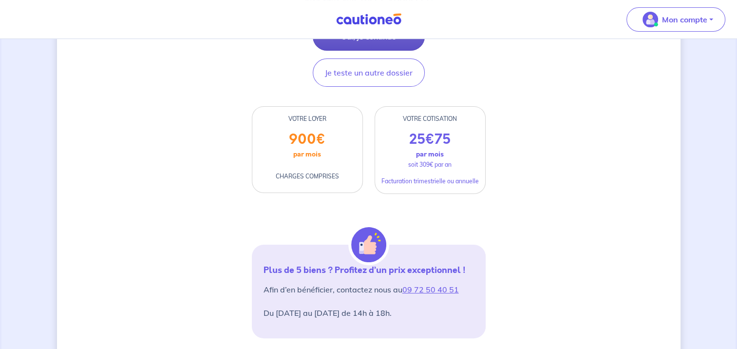
click at [355, 45] on button "Oui, je continue" at bounding box center [369, 36] width 112 height 28
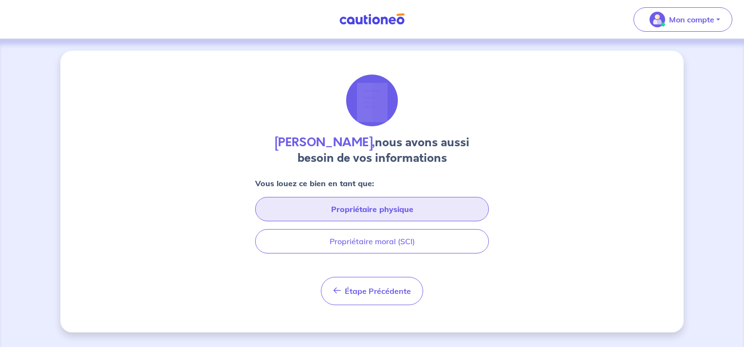
click at [336, 213] on button "Propriétaire physique" at bounding box center [372, 209] width 234 height 24
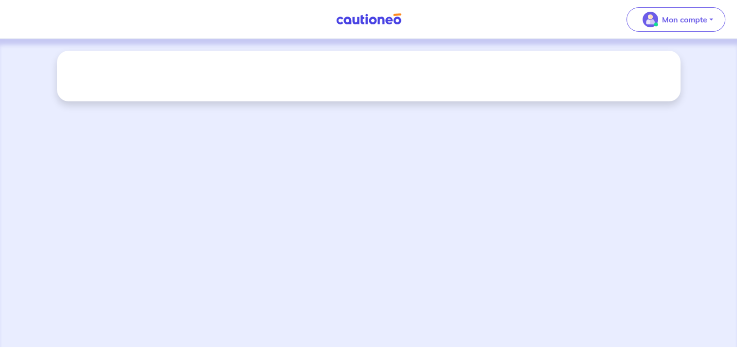
select select "FR"
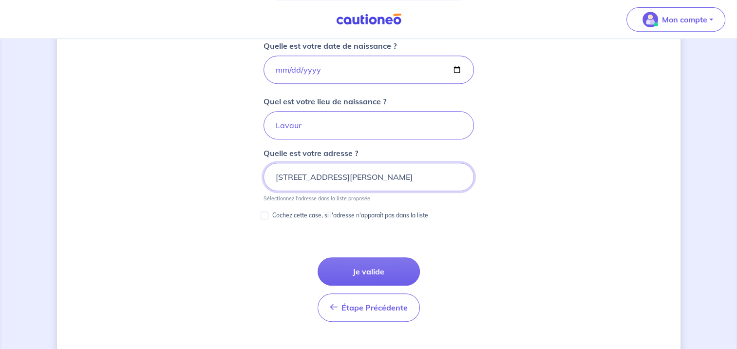
scroll to position [450, 0]
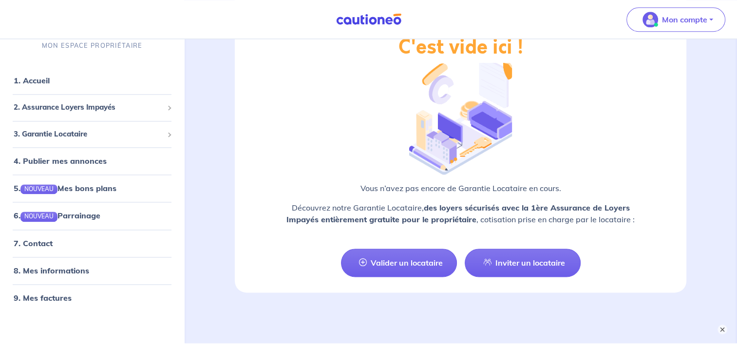
scroll to position [1369, 0]
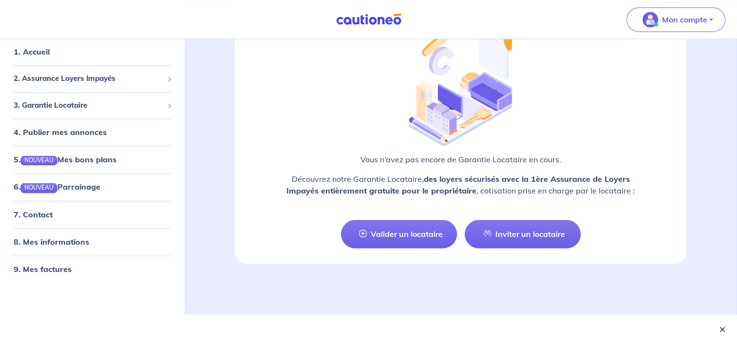
click at [720, 329] on button "×" at bounding box center [722, 329] width 12 height 12
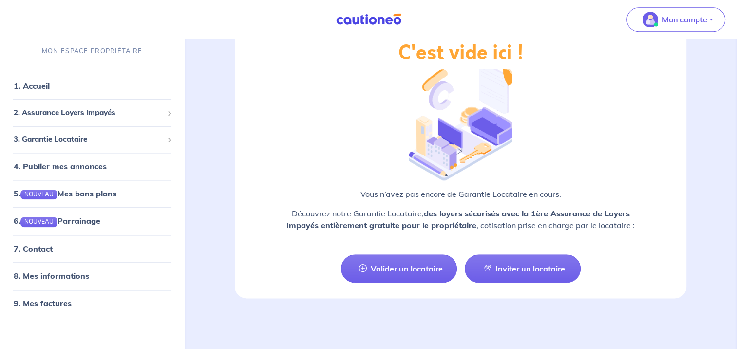
scroll to position [1330, 0]
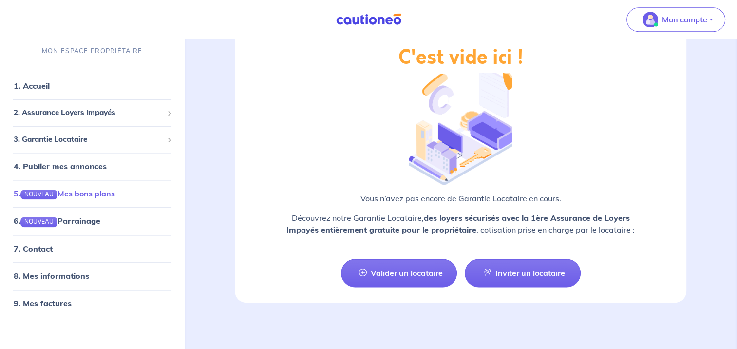
click at [68, 191] on link "5. NOUVEAU Mes bons plans" at bounding box center [64, 194] width 101 height 10
